Goal: Task Accomplishment & Management: Complete application form

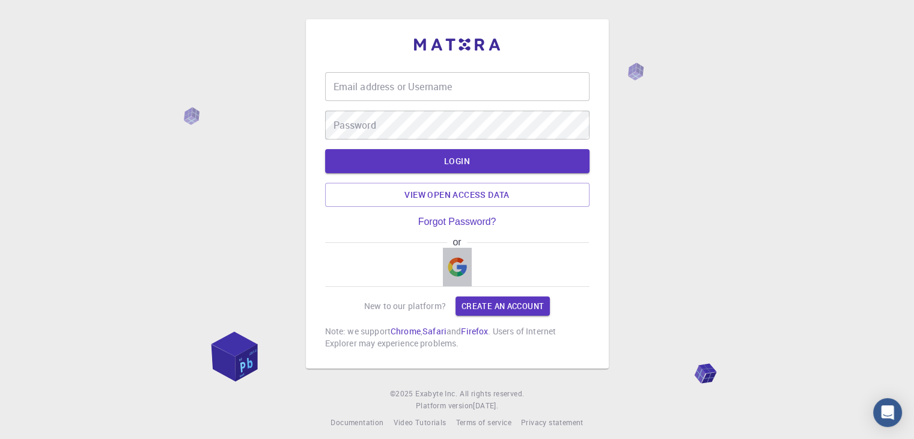
click at [458, 273] on img "button" at bounding box center [457, 266] width 19 height 19
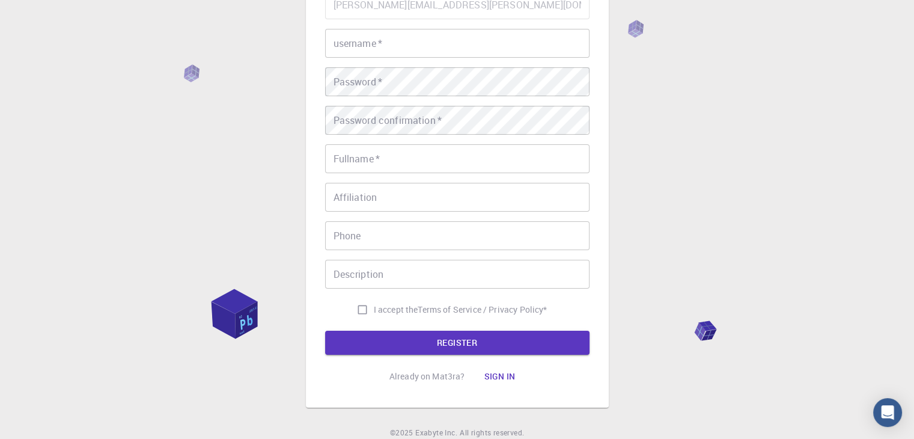
scroll to position [173, 0]
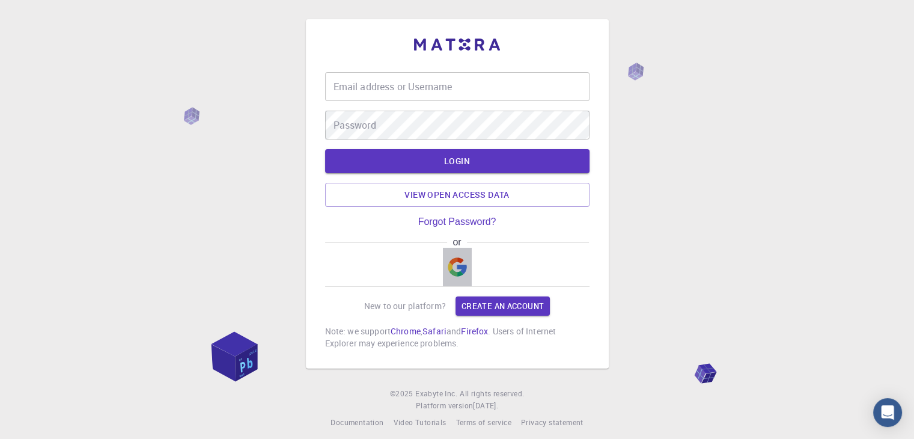
click at [455, 266] on img "button" at bounding box center [457, 266] width 19 height 19
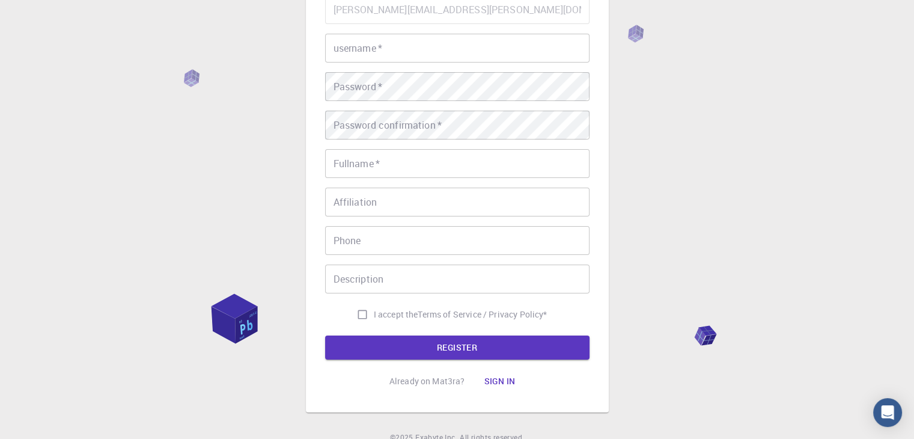
scroll to position [123, 0]
